Goal: Use online tool/utility: Utilize a website feature to perform a specific function

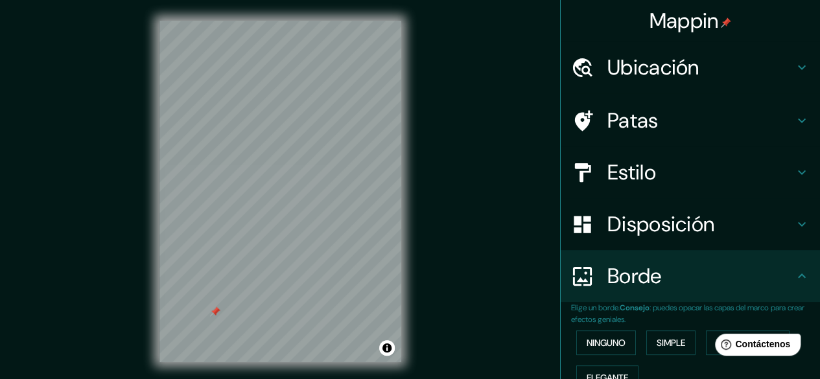
scroll to position [45, 0]
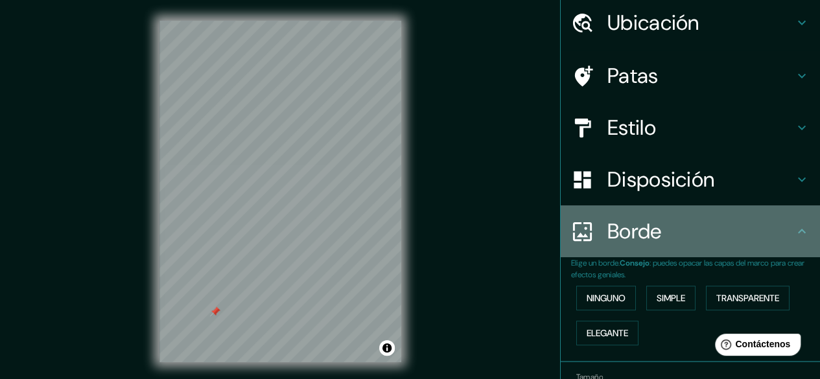
click at [778, 237] on h4 "Borde" at bounding box center [700, 231] width 187 height 26
click at [795, 230] on icon at bounding box center [802, 232] width 16 height 16
click at [782, 235] on h4 "Borde" at bounding box center [700, 231] width 187 height 26
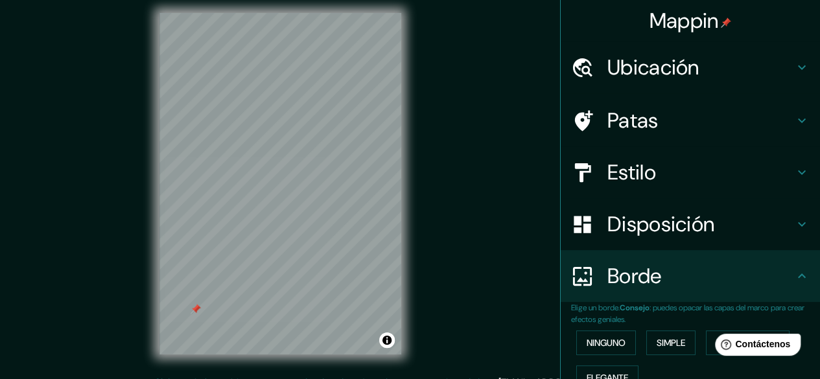
scroll to position [0, 0]
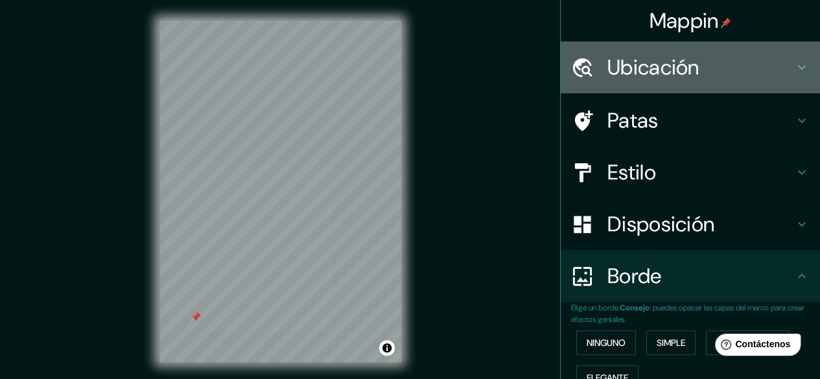
click at [794, 64] on icon at bounding box center [802, 68] width 16 height 16
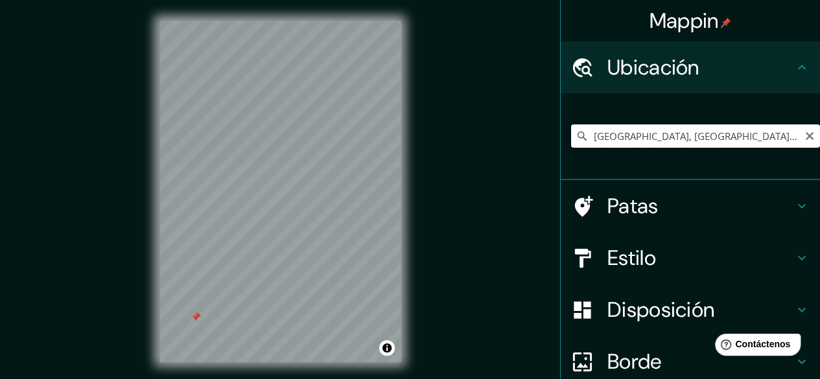
click at [760, 140] on input "[GEOGRAPHIC_DATA], [GEOGRAPHIC_DATA][PERSON_NAME], [GEOGRAPHIC_DATA], B7163, [G…" at bounding box center [695, 135] width 249 height 23
click at [762, 139] on input "[GEOGRAPHIC_DATA], [GEOGRAPHIC_DATA][PERSON_NAME], [GEOGRAPHIC_DATA], B7163, [G…" at bounding box center [695, 135] width 249 height 23
click at [771, 140] on input "[GEOGRAPHIC_DATA], [GEOGRAPHIC_DATA][PERSON_NAME], [GEOGRAPHIC_DATA], B7163, [G…" at bounding box center [695, 135] width 249 height 23
click at [775, 132] on input "[GEOGRAPHIC_DATA], [GEOGRAPHIC_DATA][PERSON_NAME], [GEOGRAPHIC_DATA], B7163, [G…" at bounding box center [695, 135] width 249 height 23
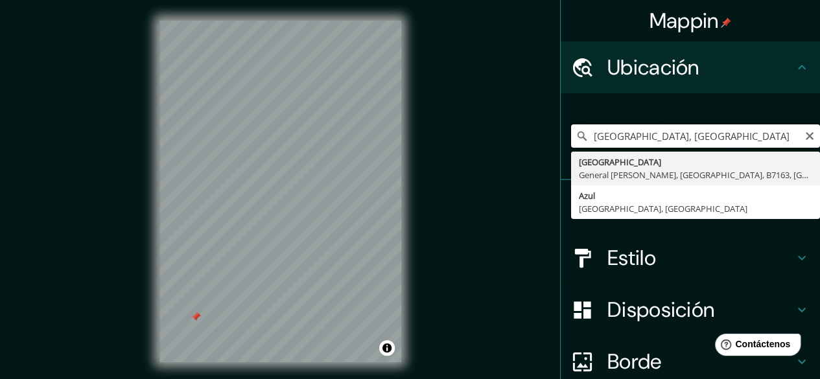
scroll to position [0, 22]
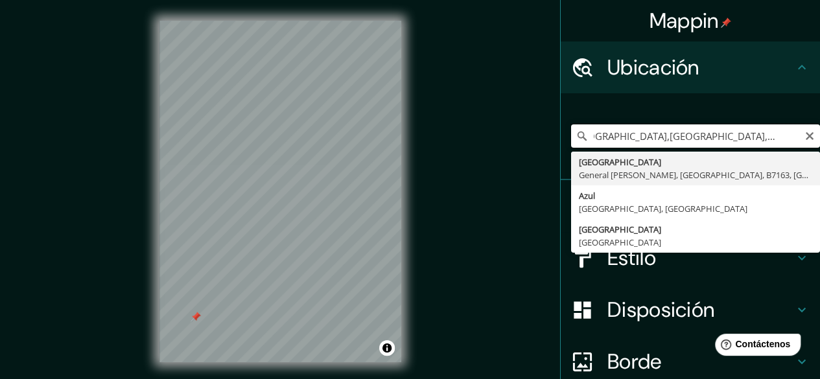
type input "[GEOGRAPHIC_DATA], [GEOGRAPHIC_DATA][PERSON_NAME], [GEOGRAPHIC_DATA], B7163, [G…"
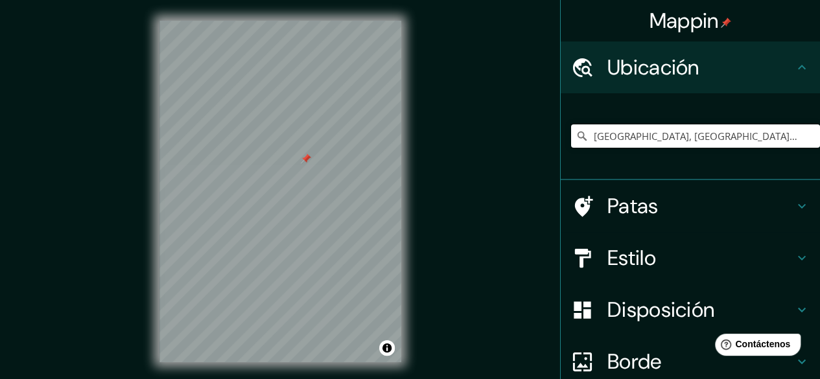
click at [306, 163] on div at bounding box center [306, 159] width 10 height 10
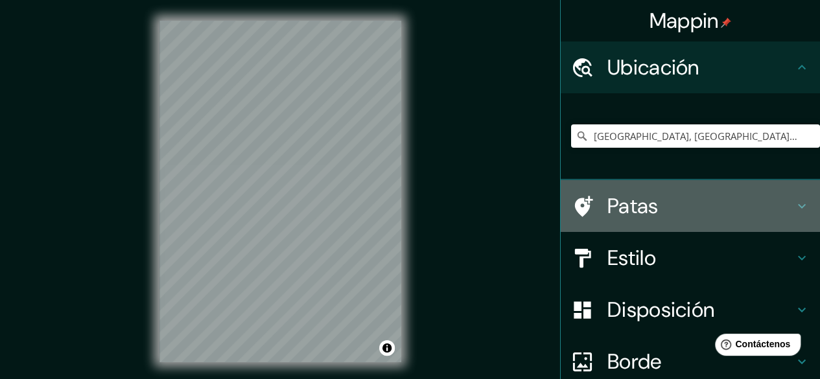
click at [621, 217] on font "Patas" at bounding box center [632, 206] width 51 height 27
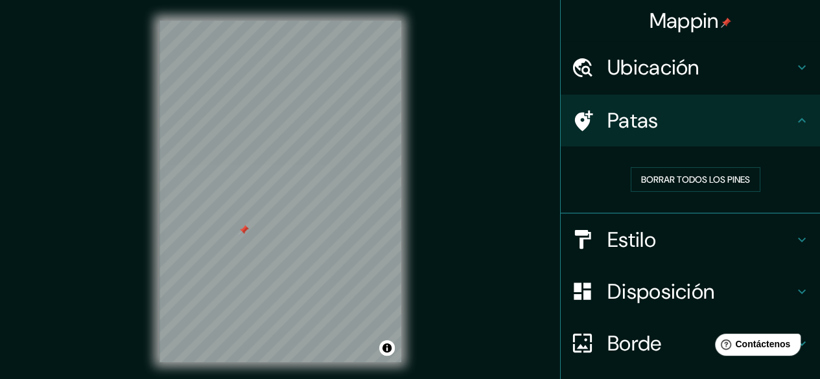
click at [239, 233] on div at bounding box center [244, 230] width 10 height 10
click at [405, 191] on div "© Mapbox © OpenStreetMap Improve this map © Maxar" at bounding box center [280, 191] width 283 height 383
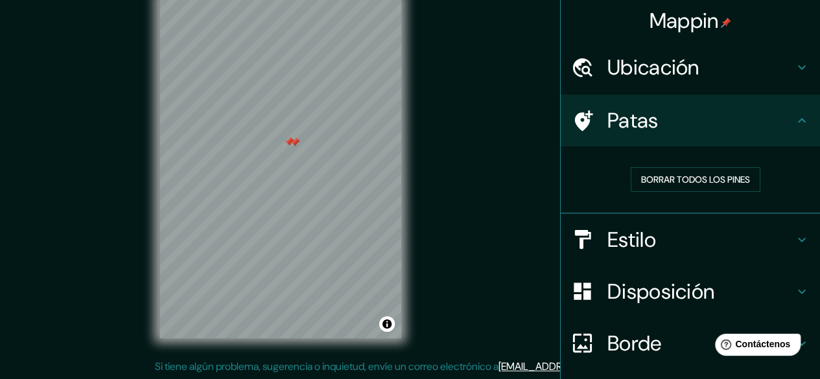
click at [298, 145] on div at bounding box center [295, 142] width 10 height 10
click at [298, 138] on div at bounding box center [299, 139] width 10 height 10
click at [302, 129] on div at bounding box center [303, 126] width 10 height 10
click at [284, 141] on div at bounding box center [289, 142] width 10 height 10
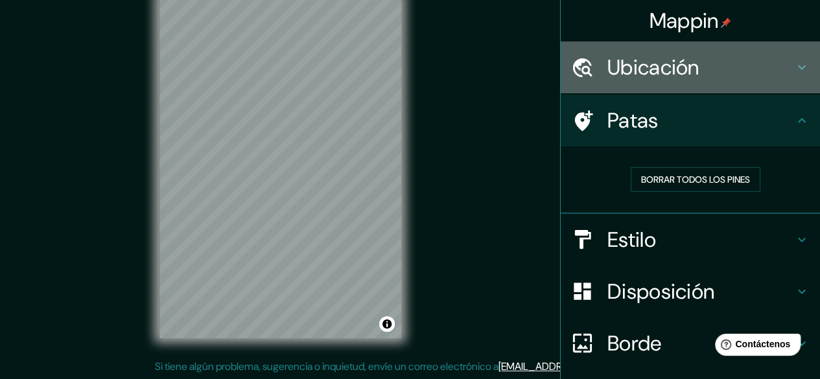
click at [674, 67] on font "Ubicación" at bounding box center [653, 67] width 92 height 27
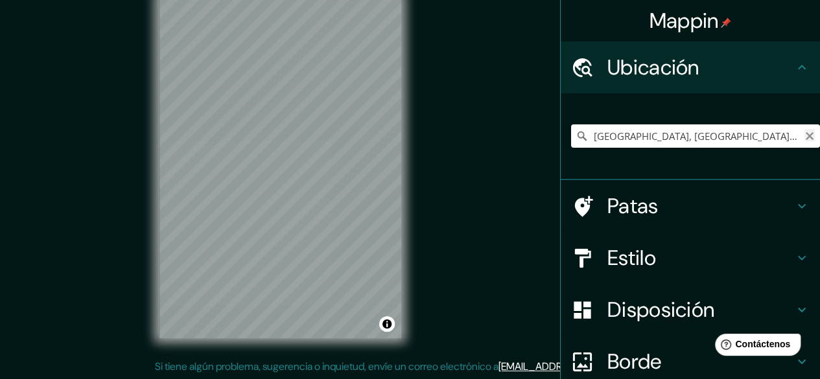
click at [805, 139] on icon "Claro" at bounding box center [810, 136] width 10 height 10
click at [758, 139] on input "Elige tu ciudad o zona" at bounding box center [695, 135] width 249 height 23
click at [758, 138] on input "Elige tu ciudad o zona" at bounding box center [695, 135] width 249 height 23
click at [630, 135] on input "Elige tu ciudad o zona" at bounding box center [695, 135] width 249 height 23
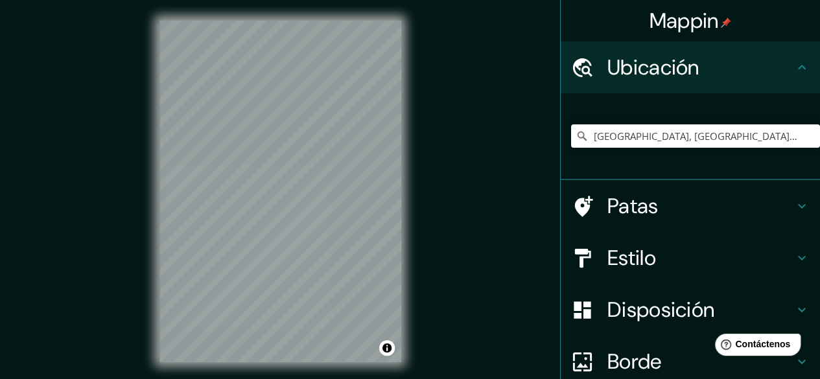
scroll to position [0, 0]
click at [144, 210] on div "© Mapbox © OpenStreetMap Improve this map © Maxar" at bounding box center [280, 191] width 283 height 383
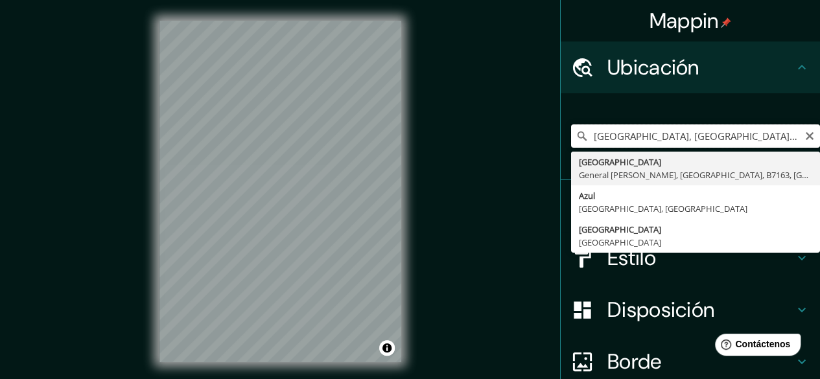
click at [621, 137] on input "[GEOGRAPHIC_DATA], [GEOGRAPHIC_DATA][PERSON_NAME], [GEOGRAPHIC_DATA], B7163, [G…" at bounding box center [695, 135] width 249 height 23
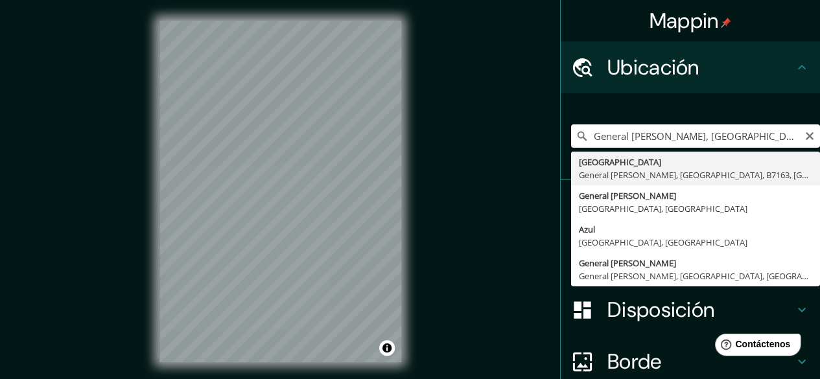
click at [675, 135] on input "General [PERSON_NAME], [GEOGRAPHIC_DATA], [GEOGRAPHIC_DATA]" at bounding box center [695, 135] width 249 height 23
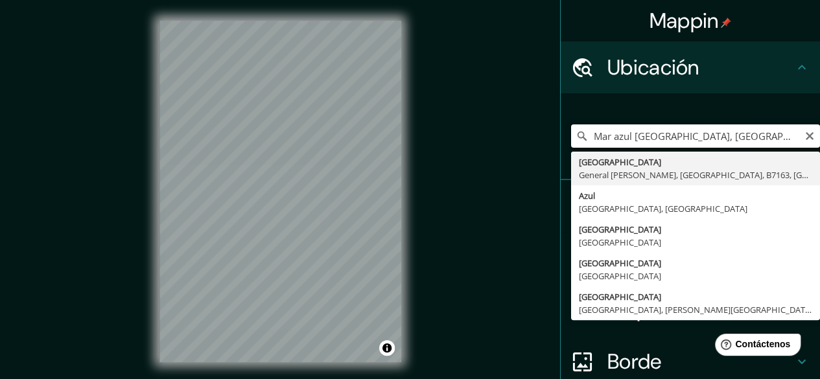
type input "[GEOGRAPHIC_DATA], [GEOGRAPHIC_DATA][PERSON_NAME], [GEOGRAPHIC_DATA], B7163, [G…"
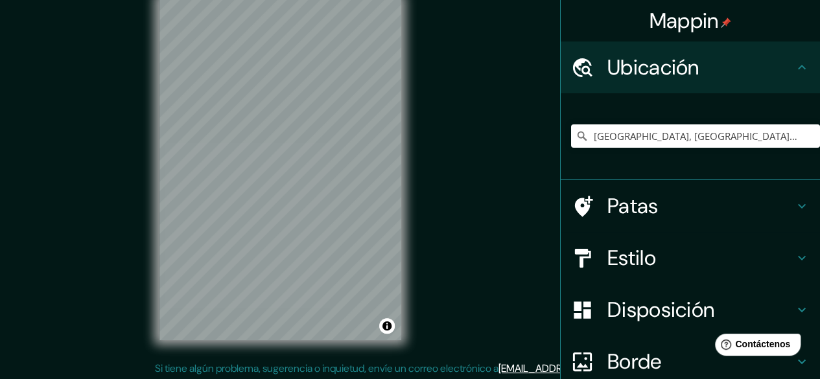
scroll to position [24, 0]
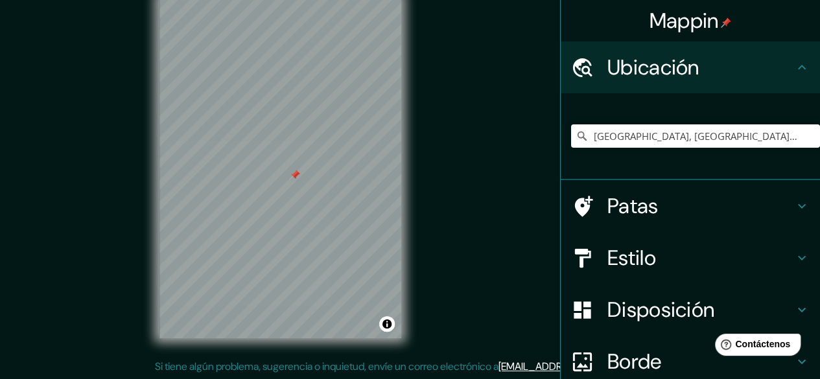
click at [292, 173] on div at bounding box center [295, 175] width 10 height 10
